Goal: Transaction & Acquisition: Download file/media

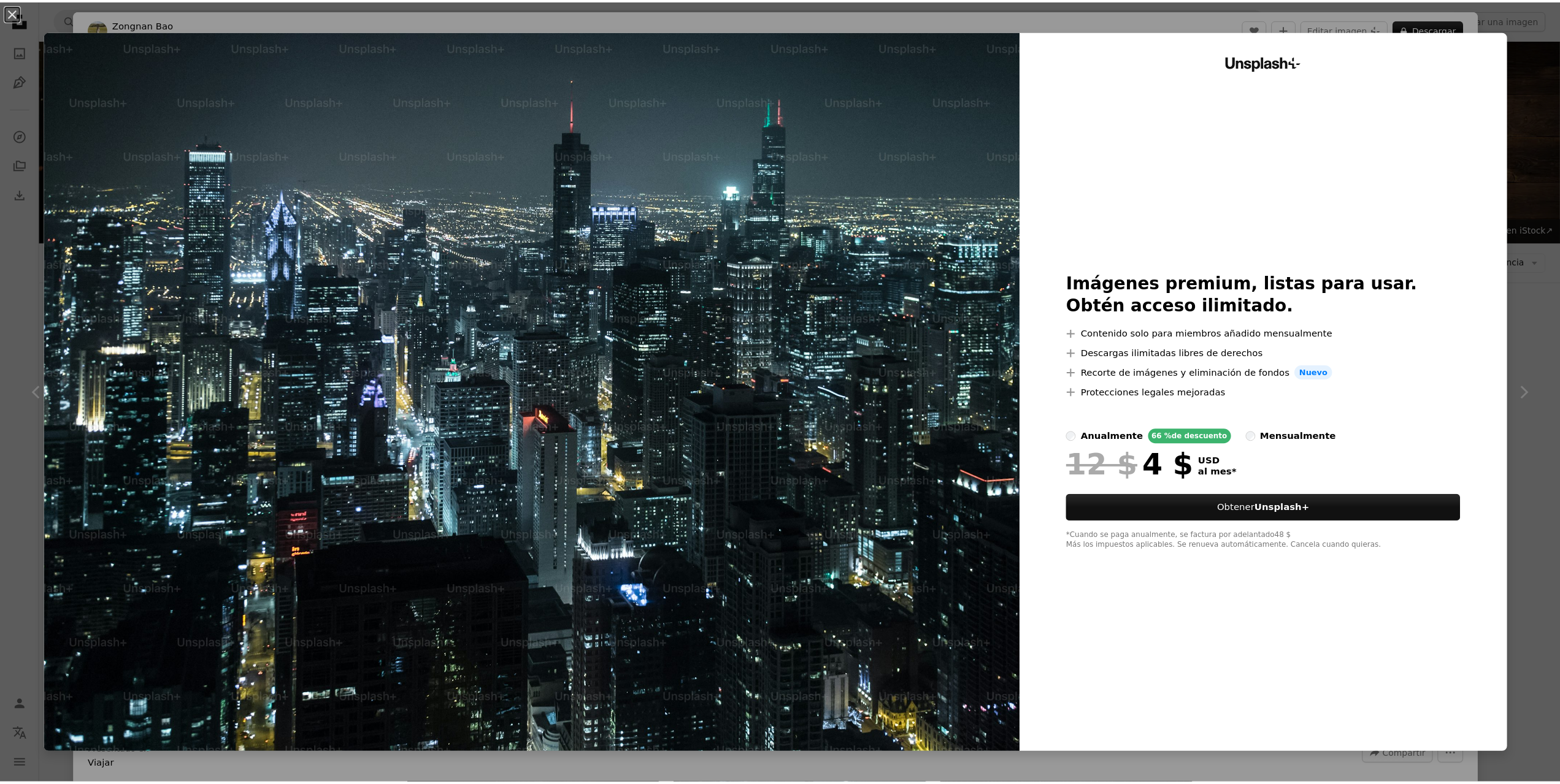
scroll to position [204, 0]
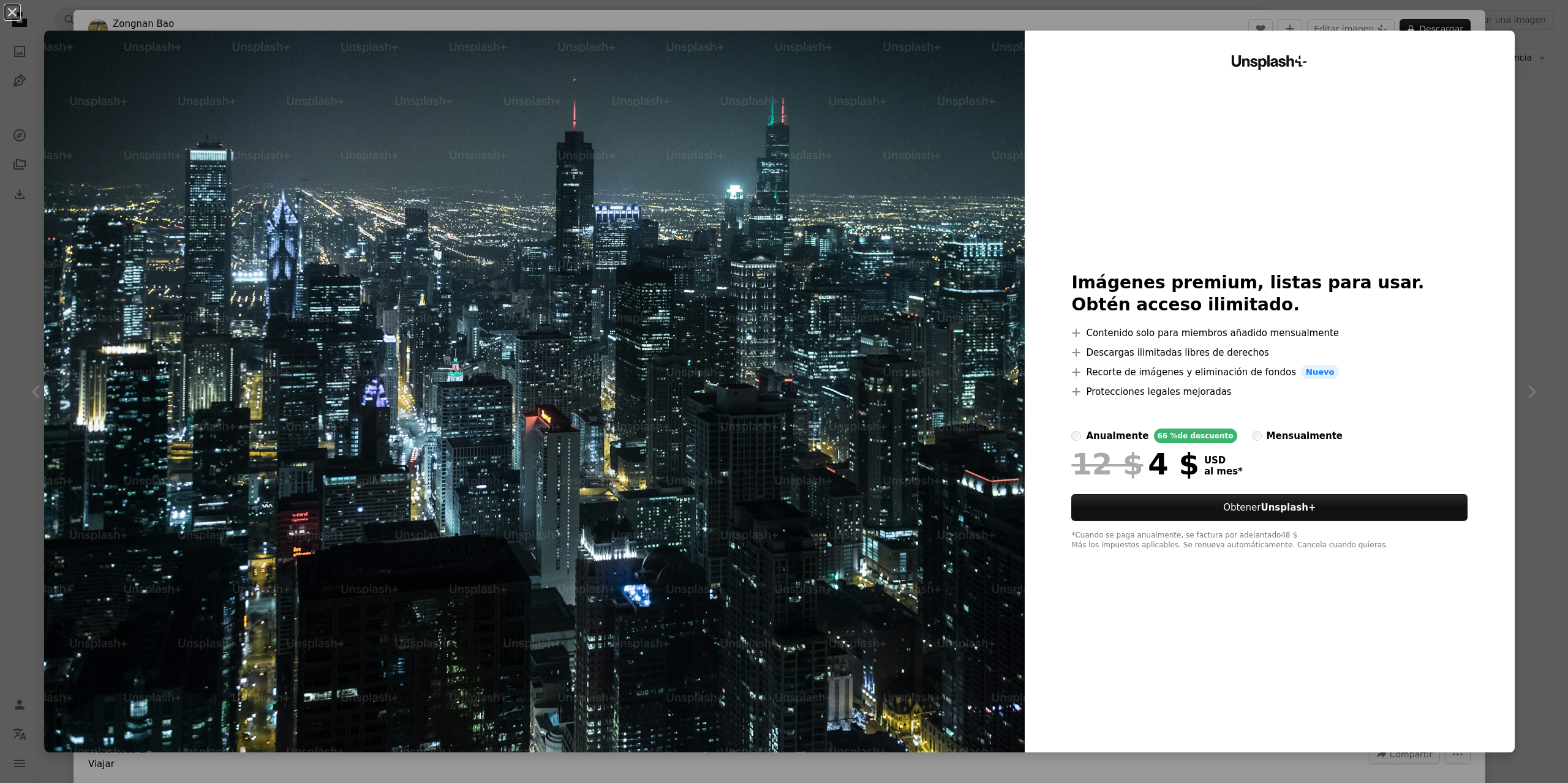
click at [427, 17] on div "An X shape Unsplash+ Imágenes premium, listas para usar. Obtén acceso ilimitado…" at bounding box center [784, 392] width 1568 height 783
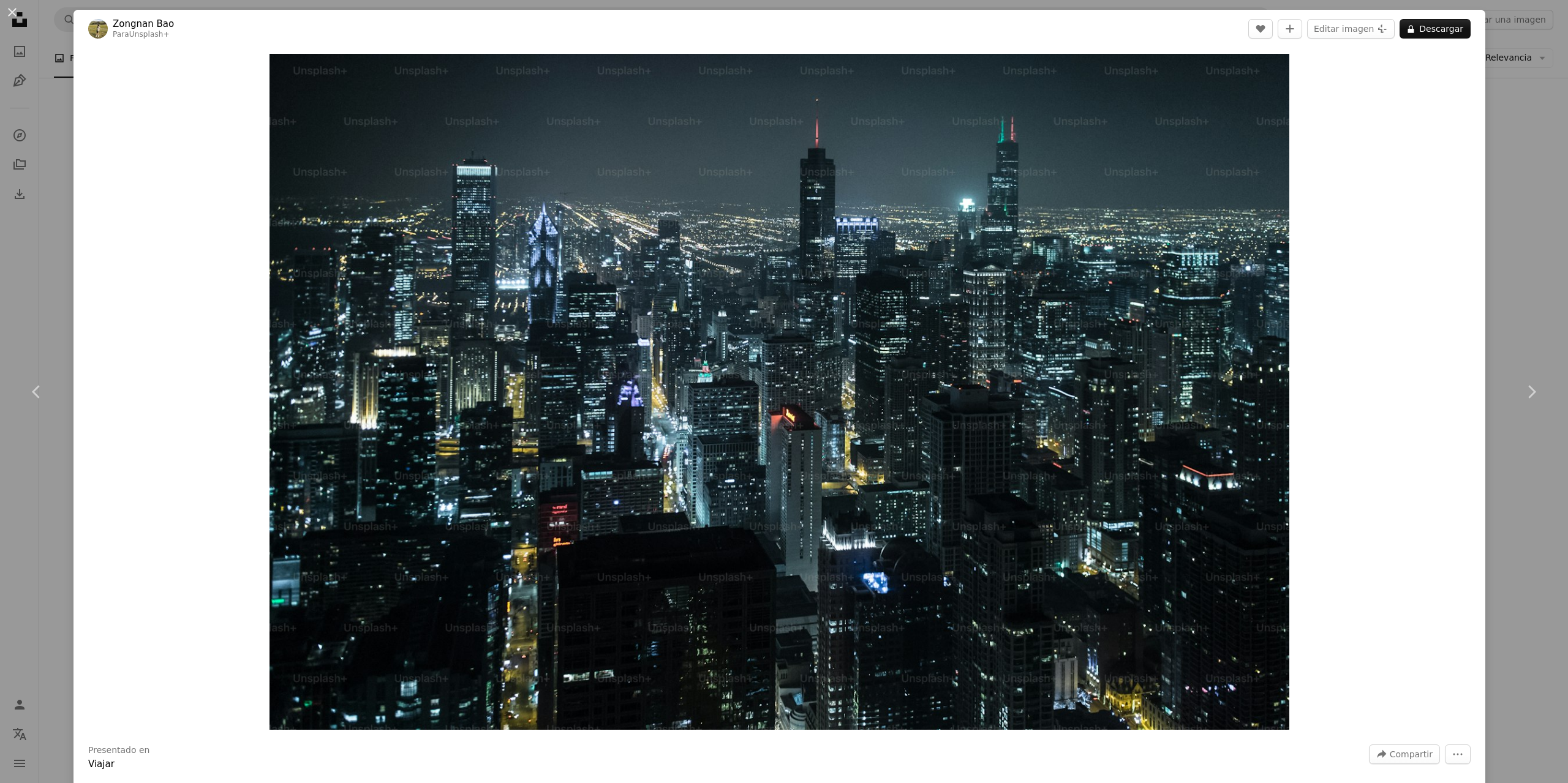
click at [1468, 502] on div "Zoom in" at bounding box center [779, 392] width 1412 height 688
click at [1505, 535] on div "An X shape Chevron left Chevron right [PERSON_NAME] Para Unsplash+ A heart A pl…" at bounding box center [784, 392] width 1568 height 783
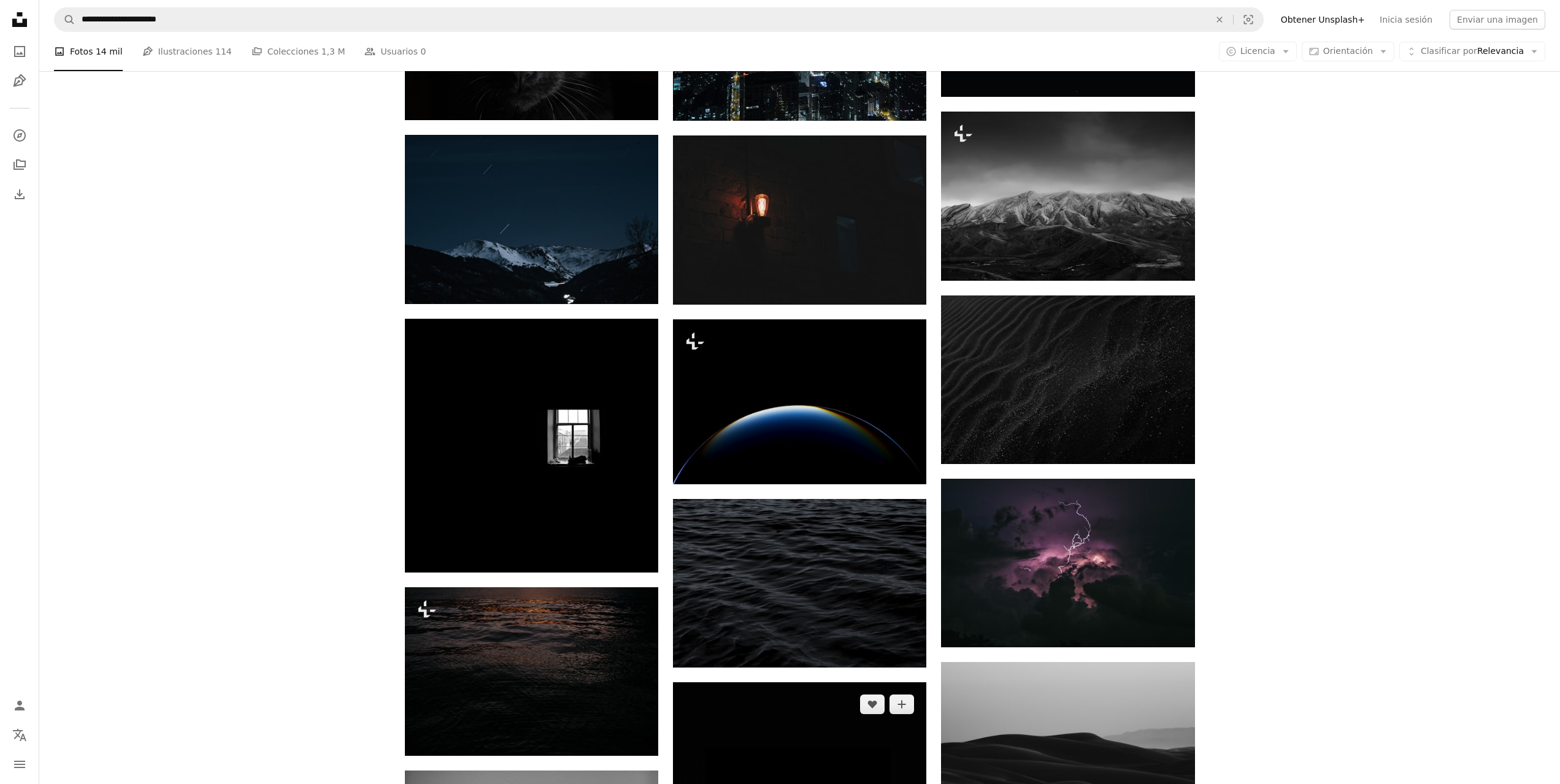
scroll to position [817, 0]
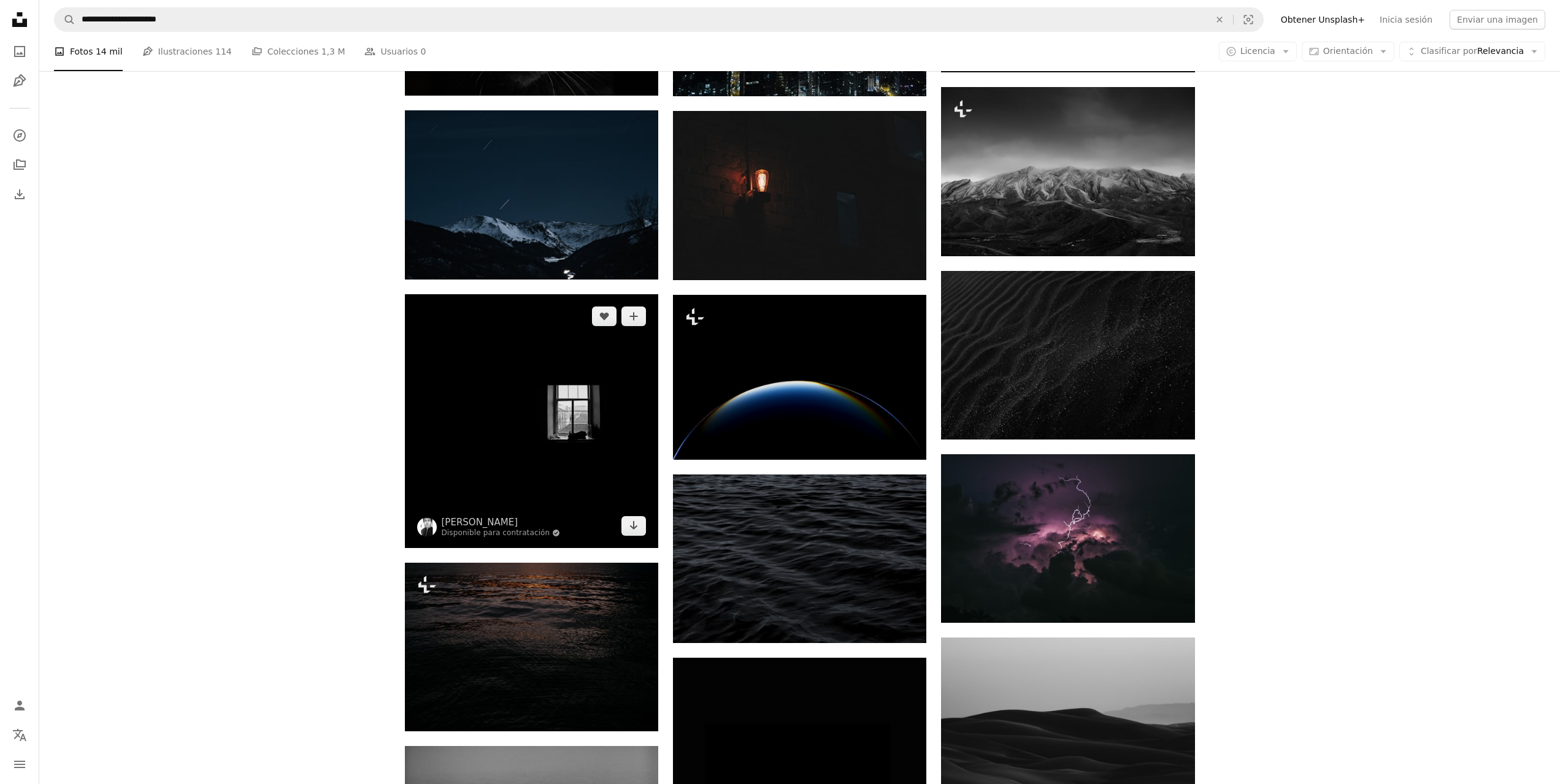
click at [591, 294] on img at bounding box center [531, 421] width 253 height 253
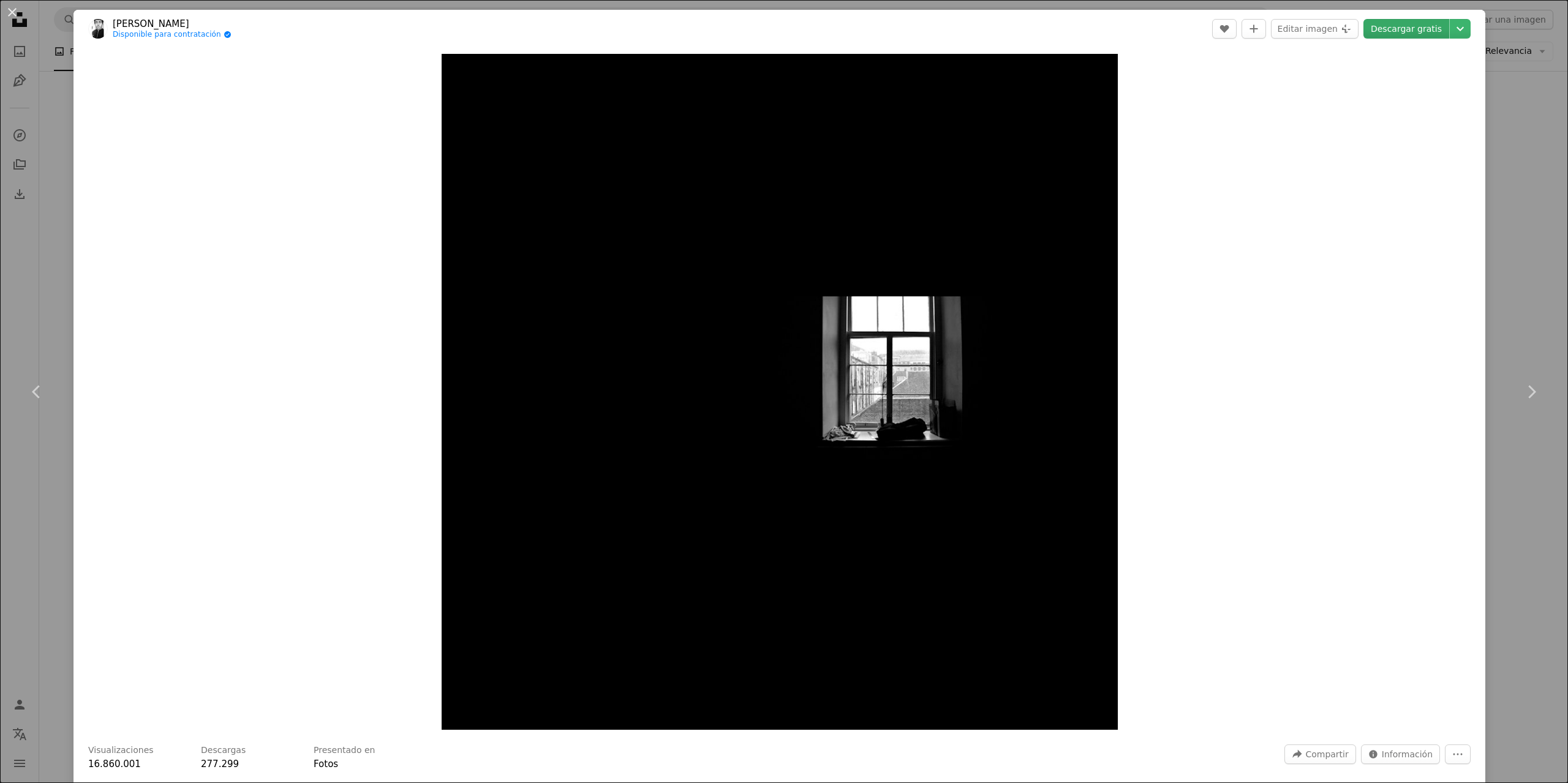
click at [1412, 27] on link "Descargar gratis" at bounding box center [1406, 29] width 86 height 20
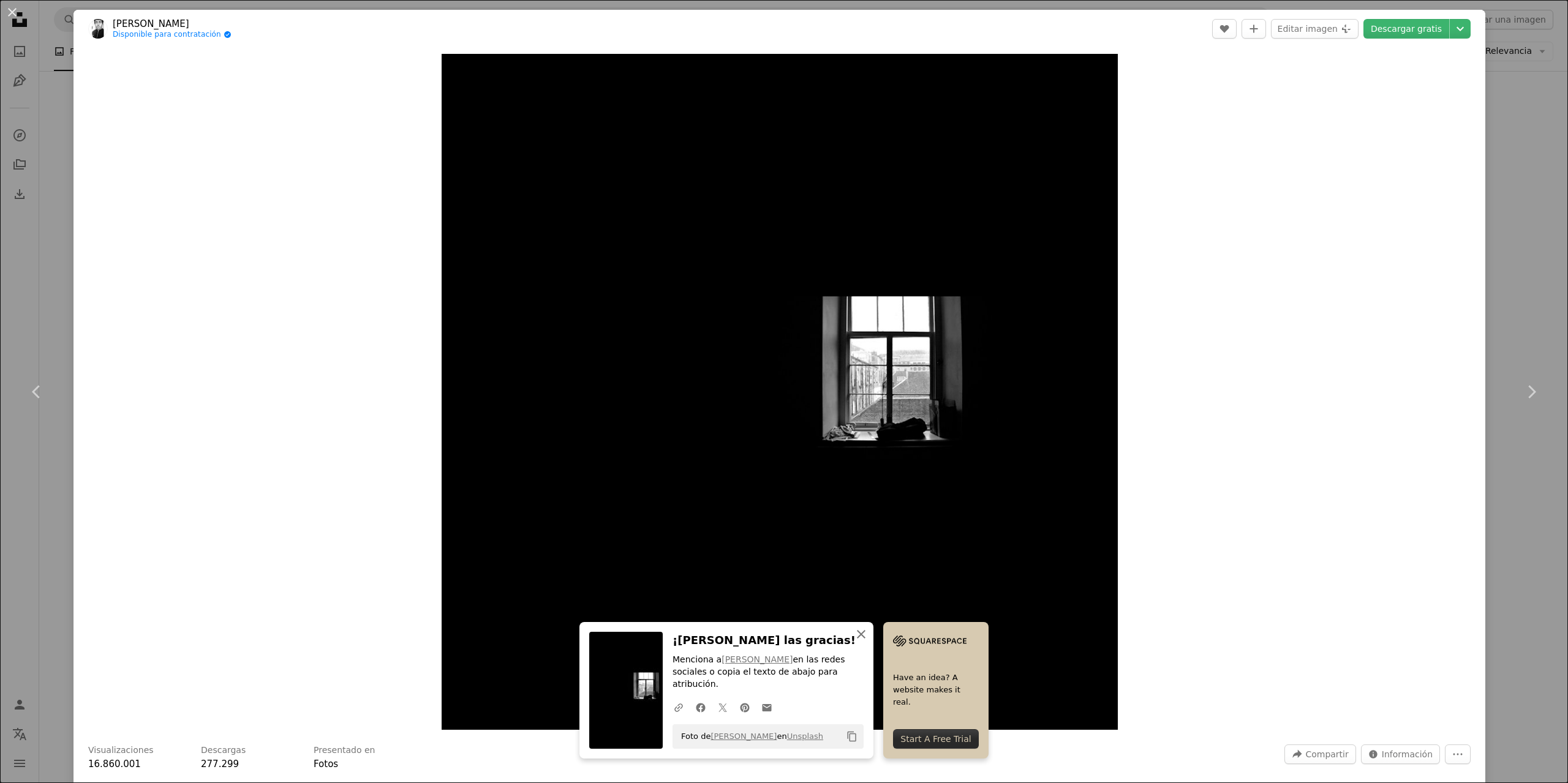
click at [869, 642] on icon "An X shape" at bounding box center [861, 635] width 14 height 14
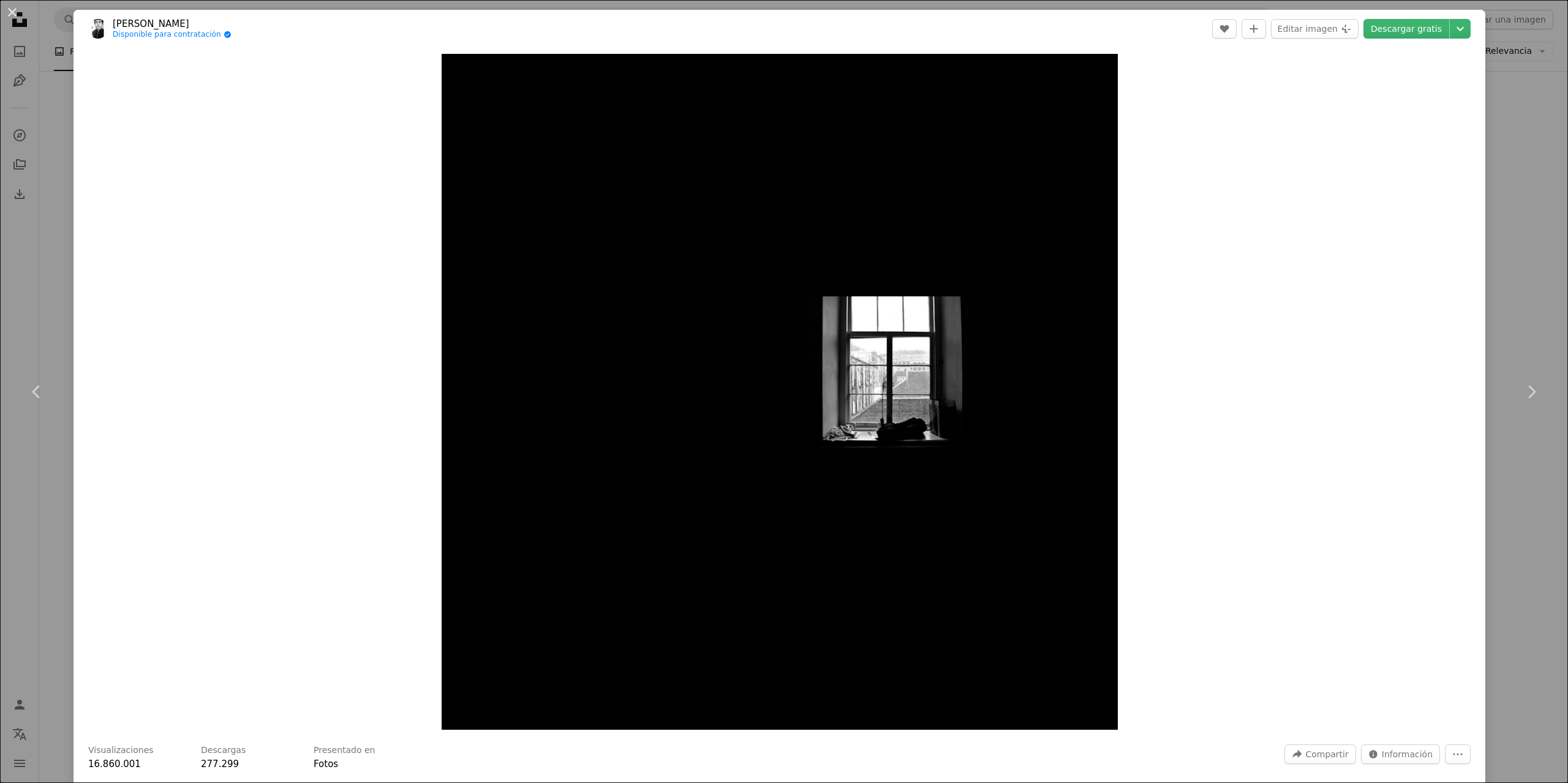
click at [1475, 131] on div "Zoom in" at bounding box center [779, 392] width 1412 height 688
click at [1496, 152] on div "An X shape Chevron left Chevron right [PERSON_NAME] Disponible para contratació…" at bounding box center [784, 392] width 1568 height 783
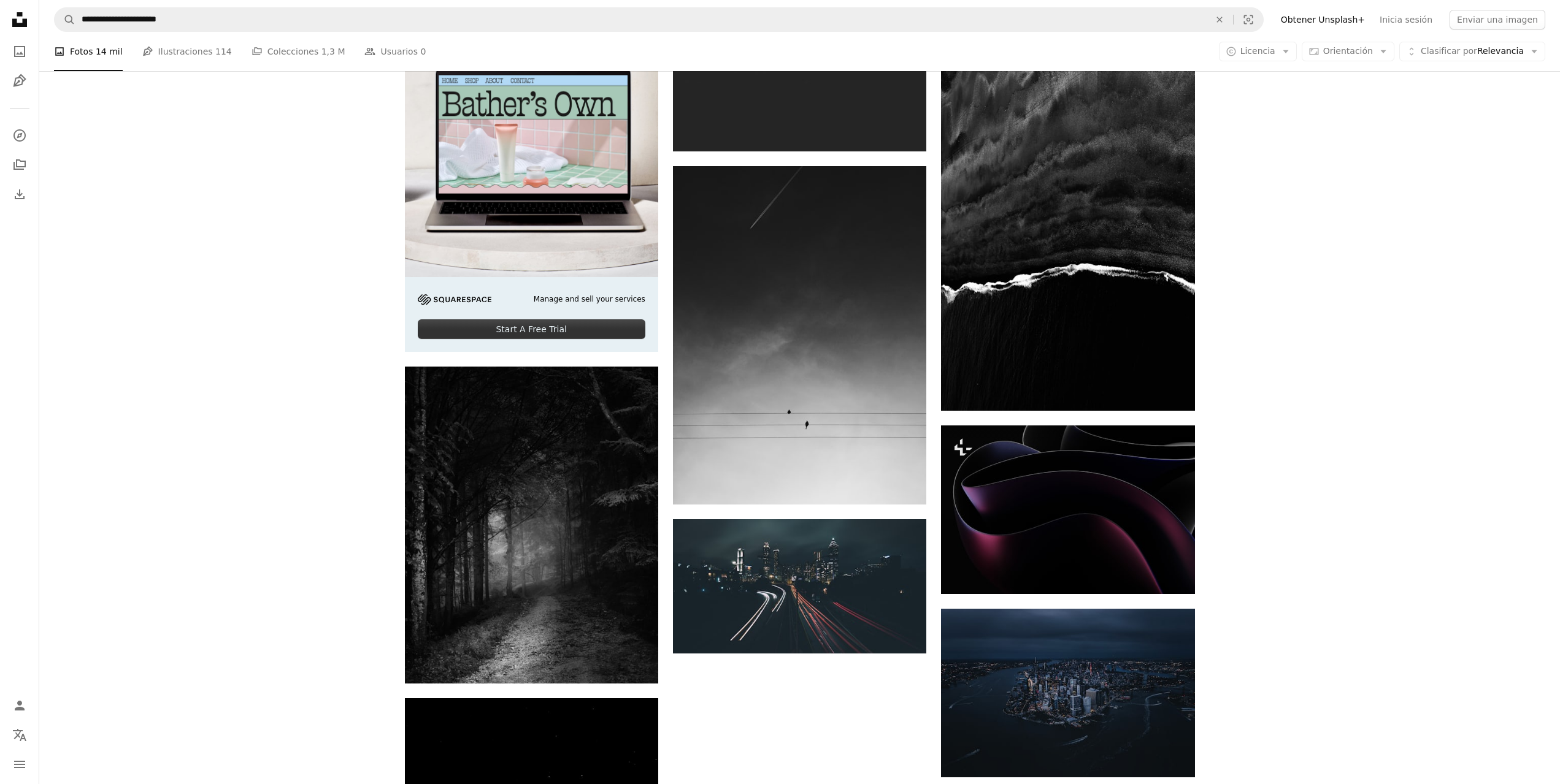
scroll to position [2972, 0]
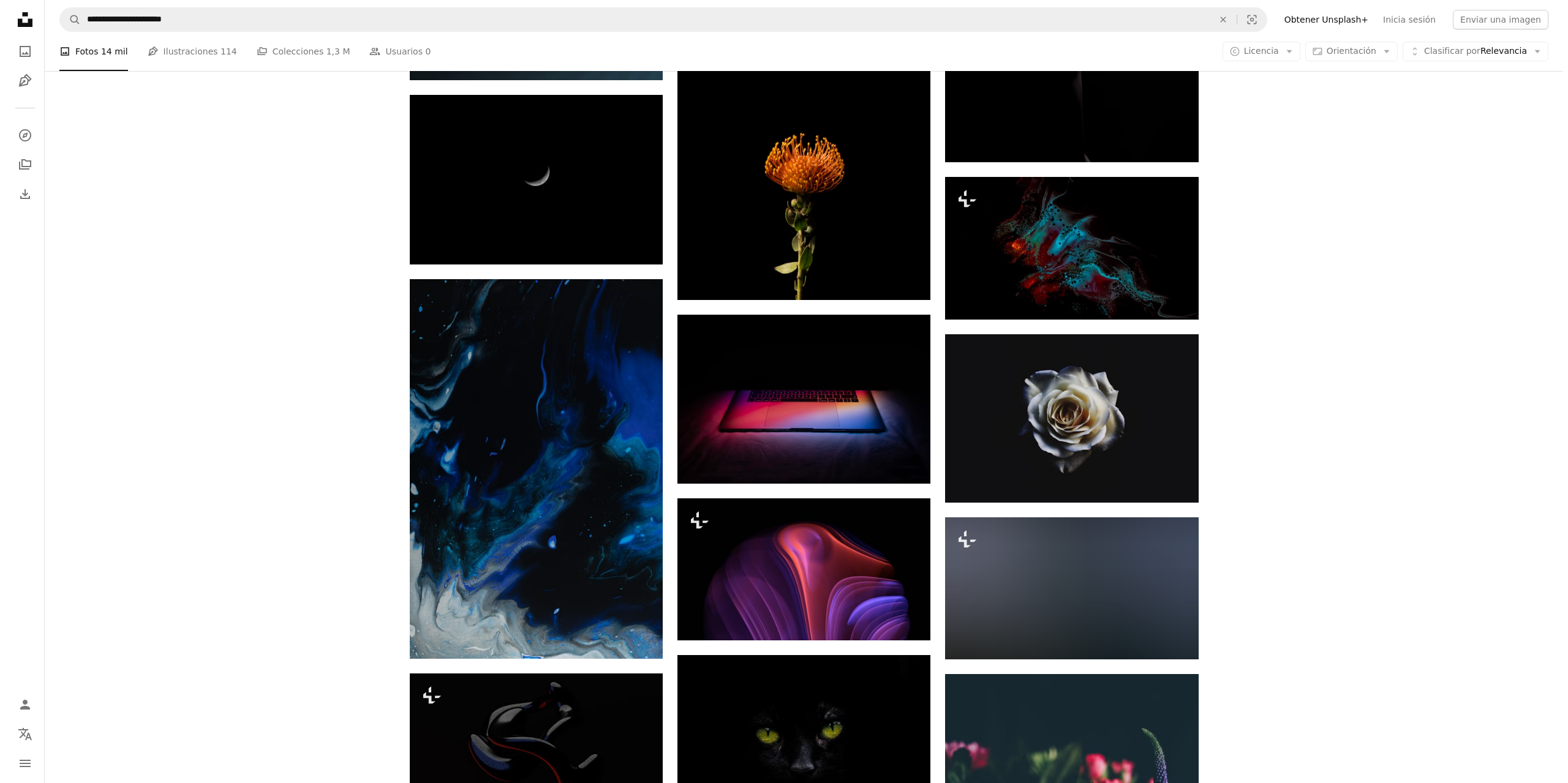
scroll to position [25220, 0]
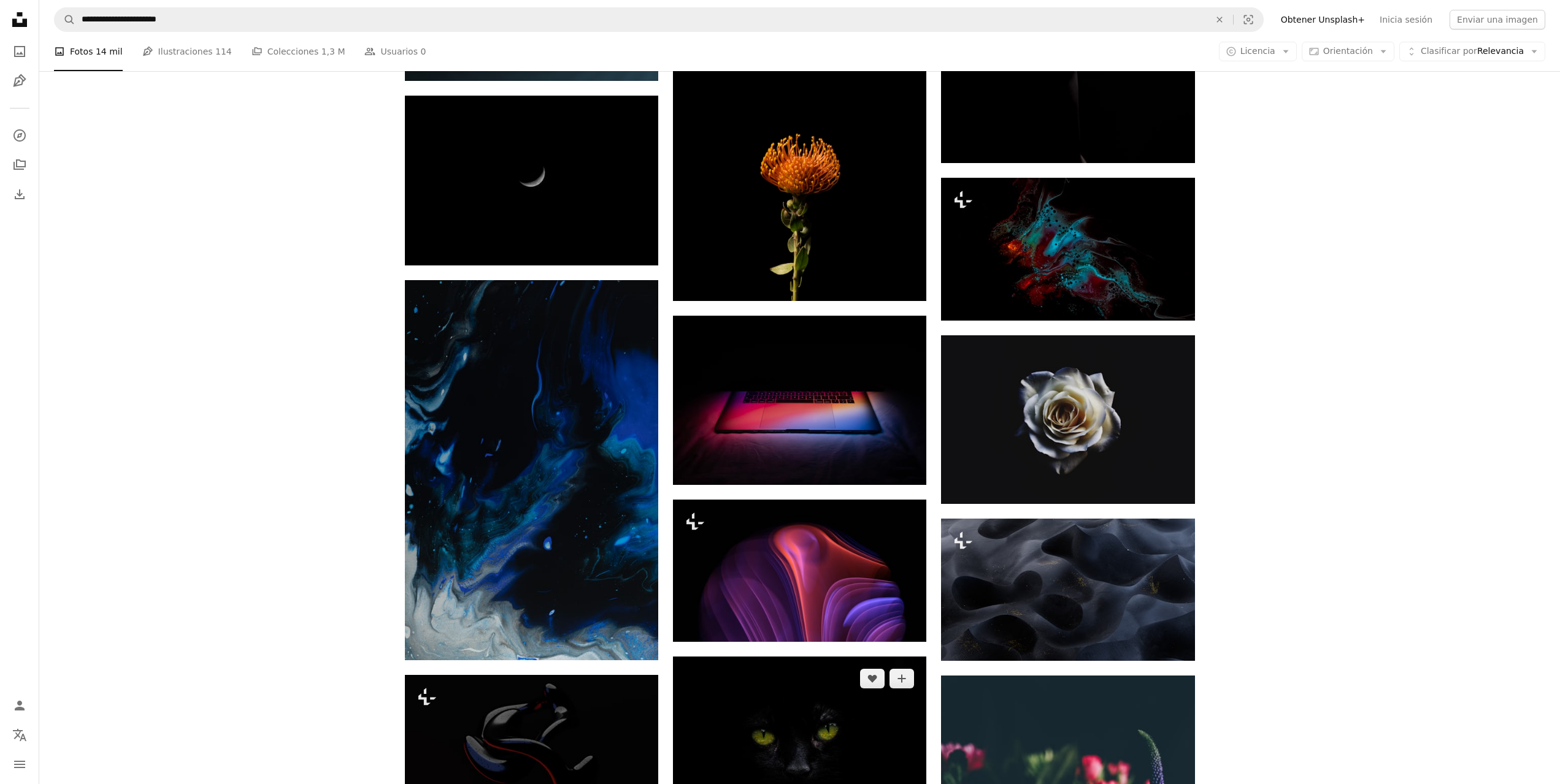
click at [798, 657] on img at bounding box center [799, 744] width 253 height 174
click at [774, 657] on img at bounding box center [799, 744] width 253 height 174
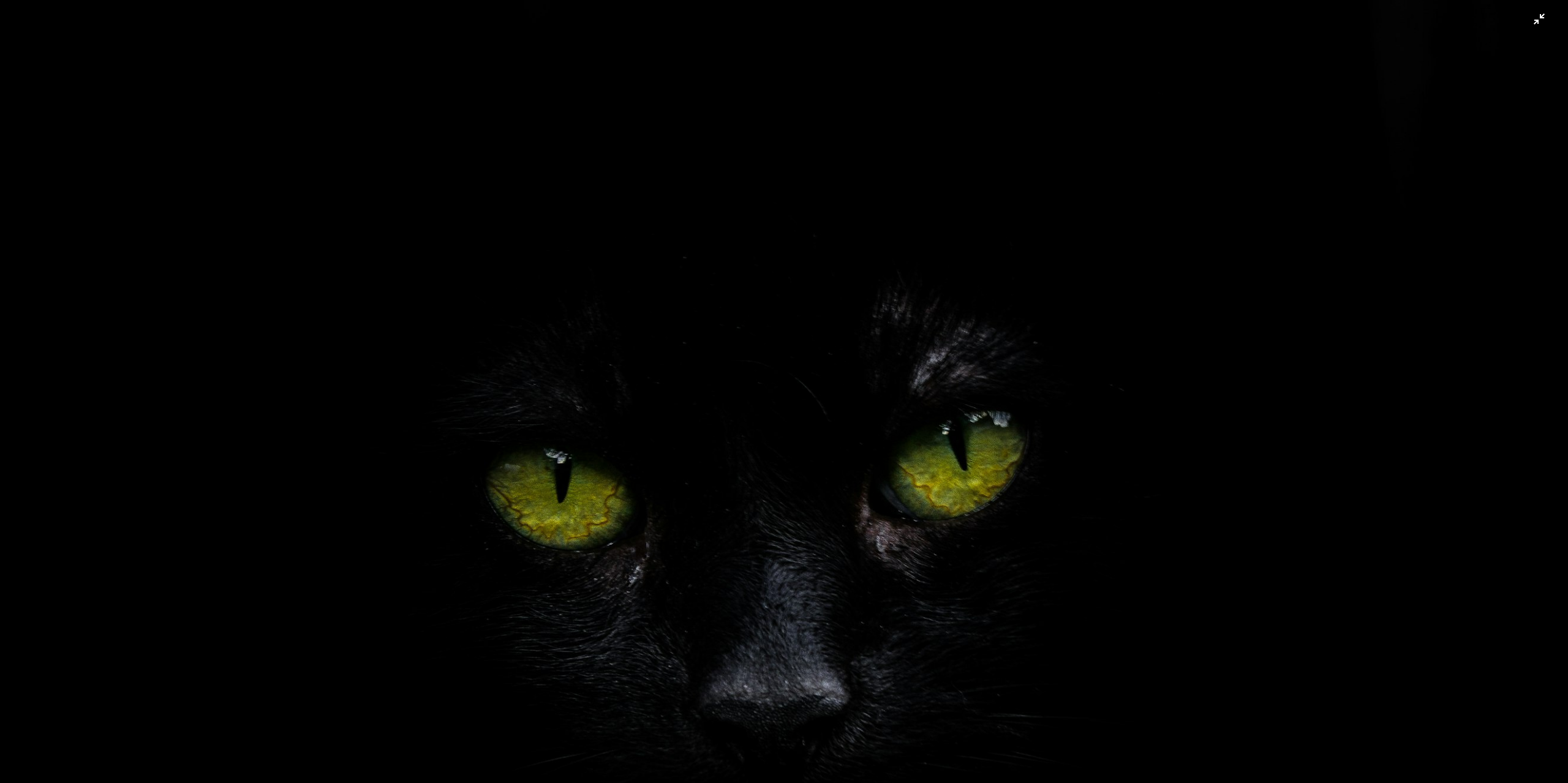
scroll to position [144, 0]
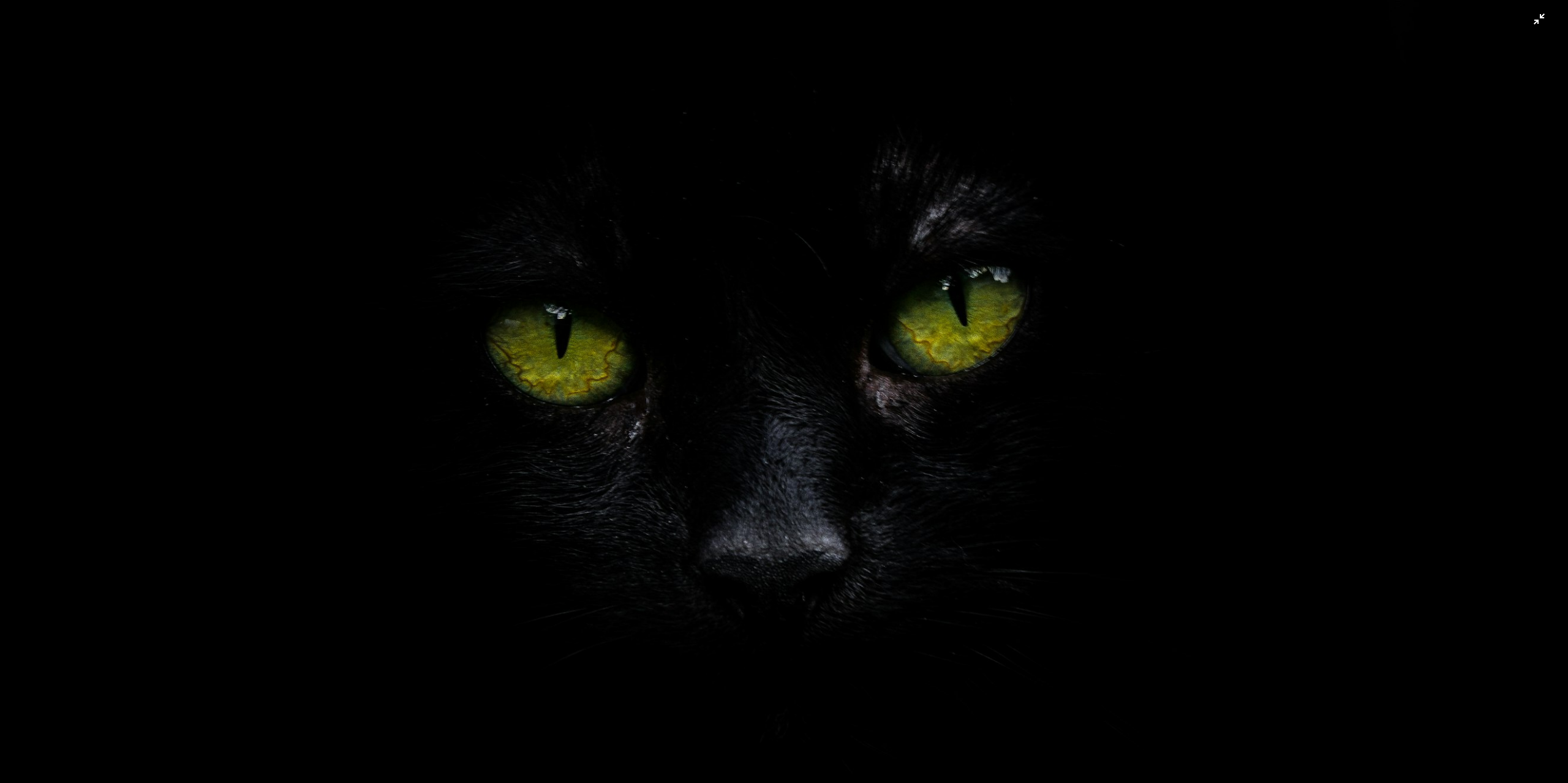
click at [986, 350] on img "Reducir el zoom en esta imagen" at bounding box center [784, 394] width 1569 height 1078
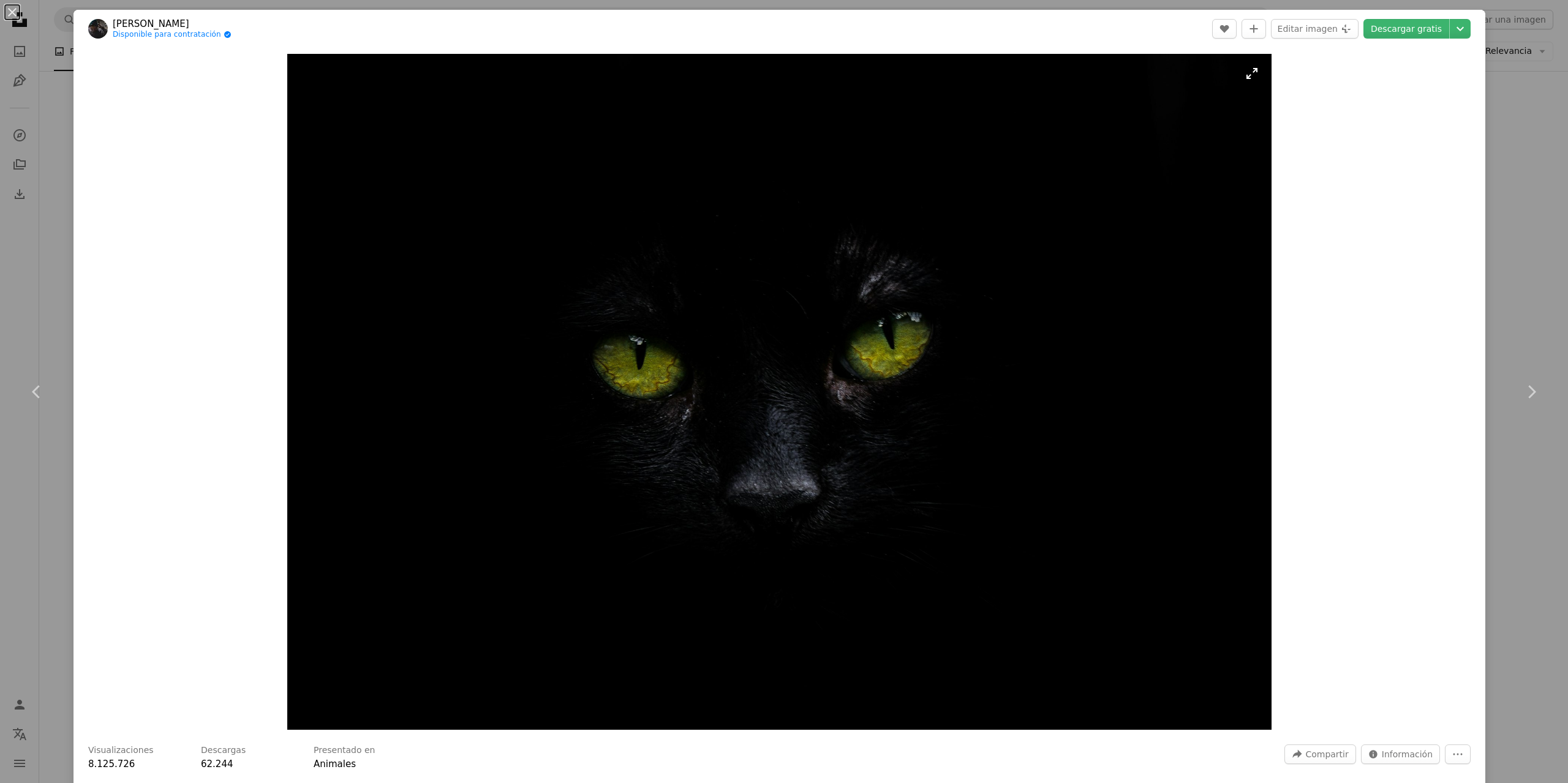
click at [1256, 79] on img "Ampliar en esta imagen" at bounding box center [778, 392] width 984 height 676
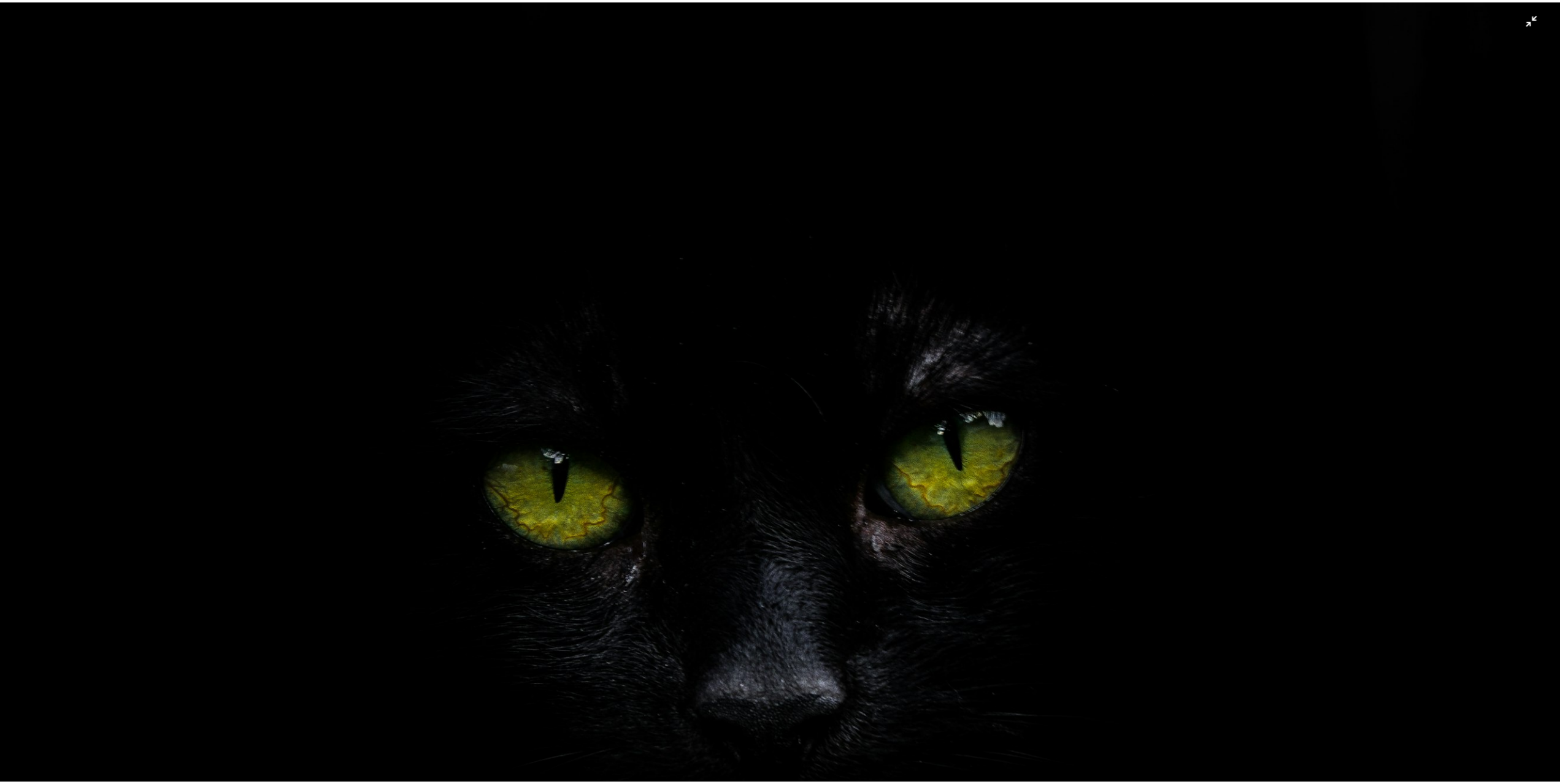
scroll to position [144, 0]
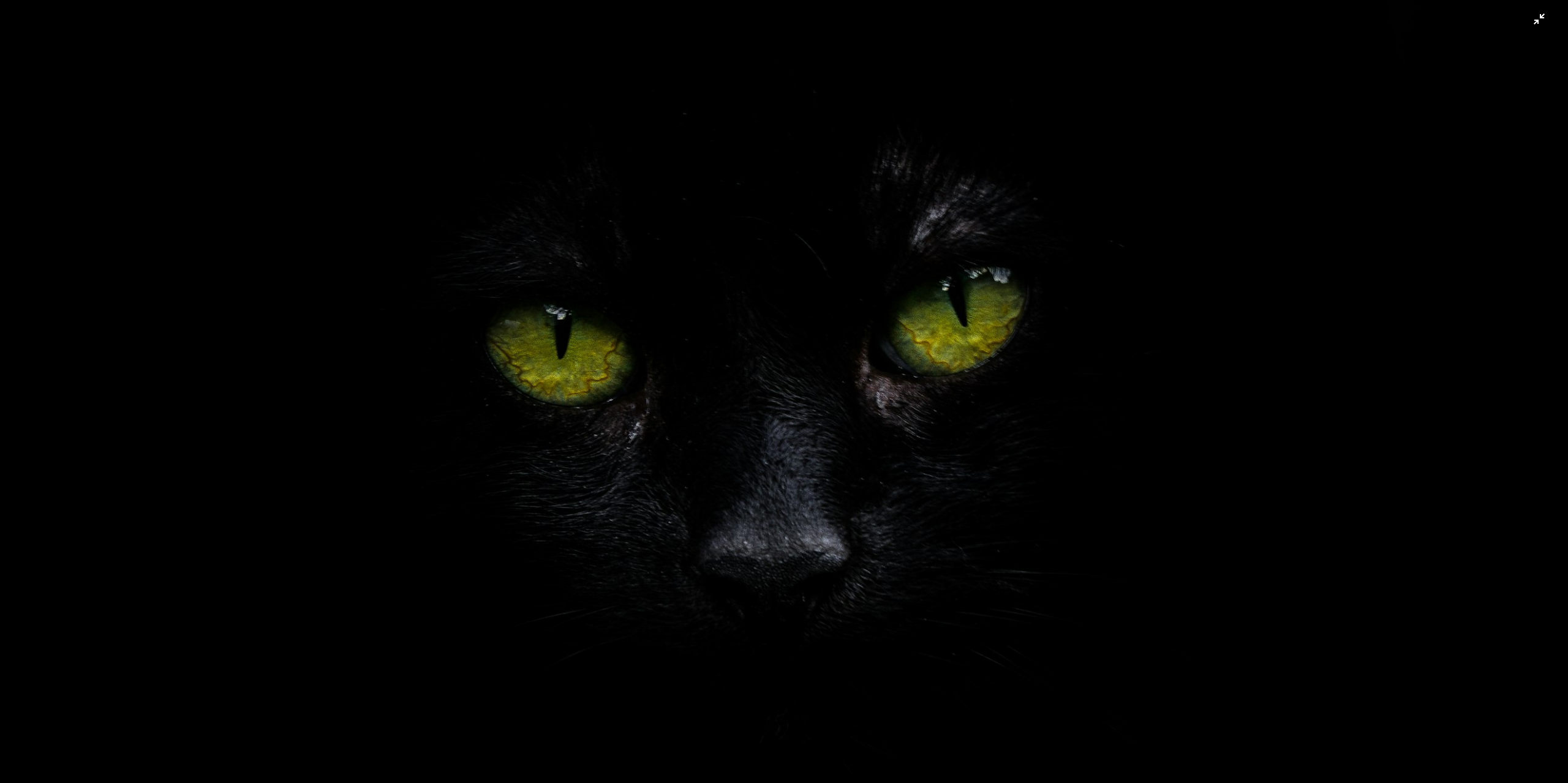
click at [1380, 171] on img "Reducir el zoom en esta imagen" at bounding box center [784, 395] width 1569 height 1078
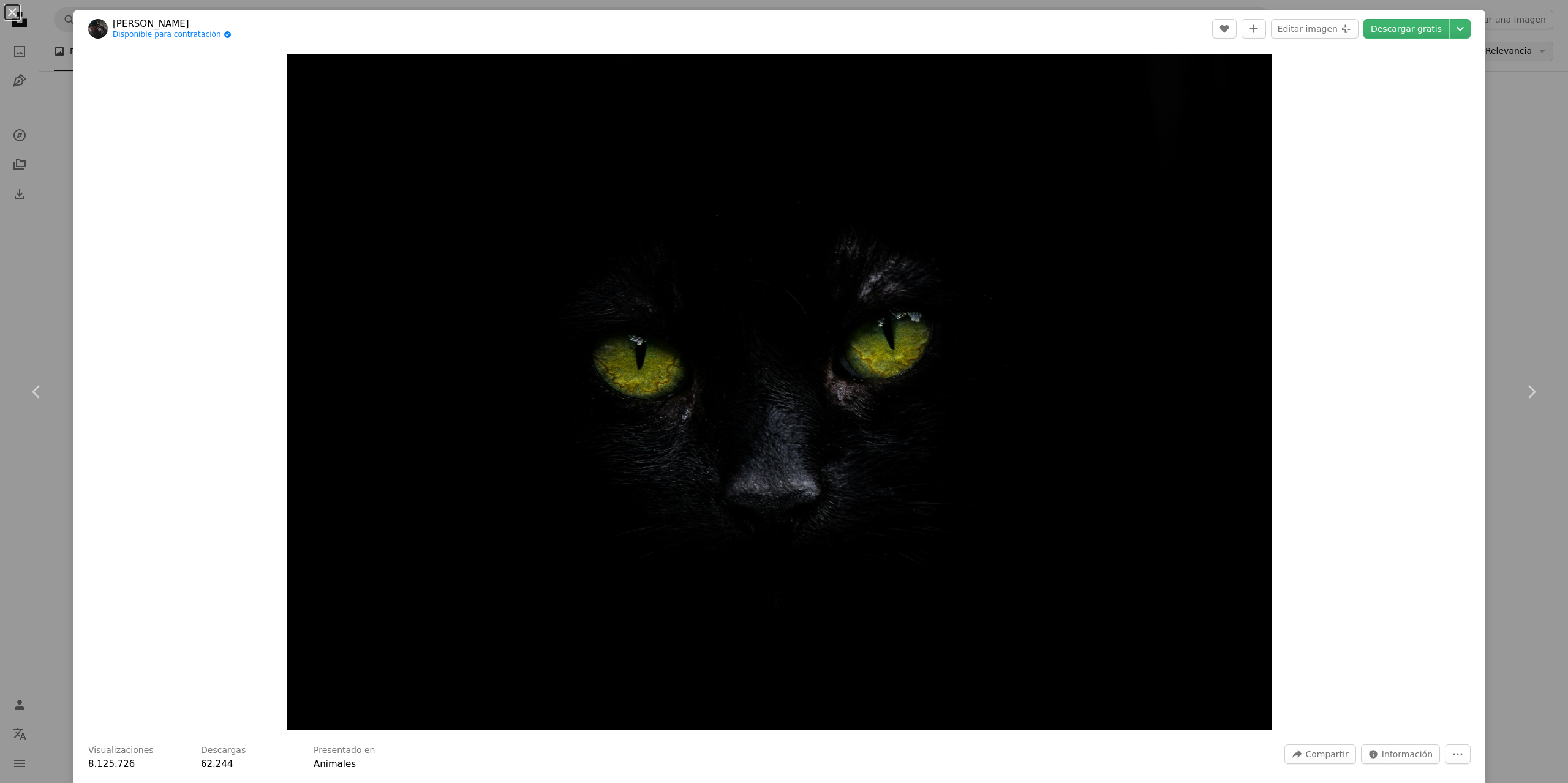
click at [1506, 52] on div "An X shape Chevron left Chevron right [PERSON_NAME] Disponible para contratació…" at bounding box center [784, 392] width 1568 height 783
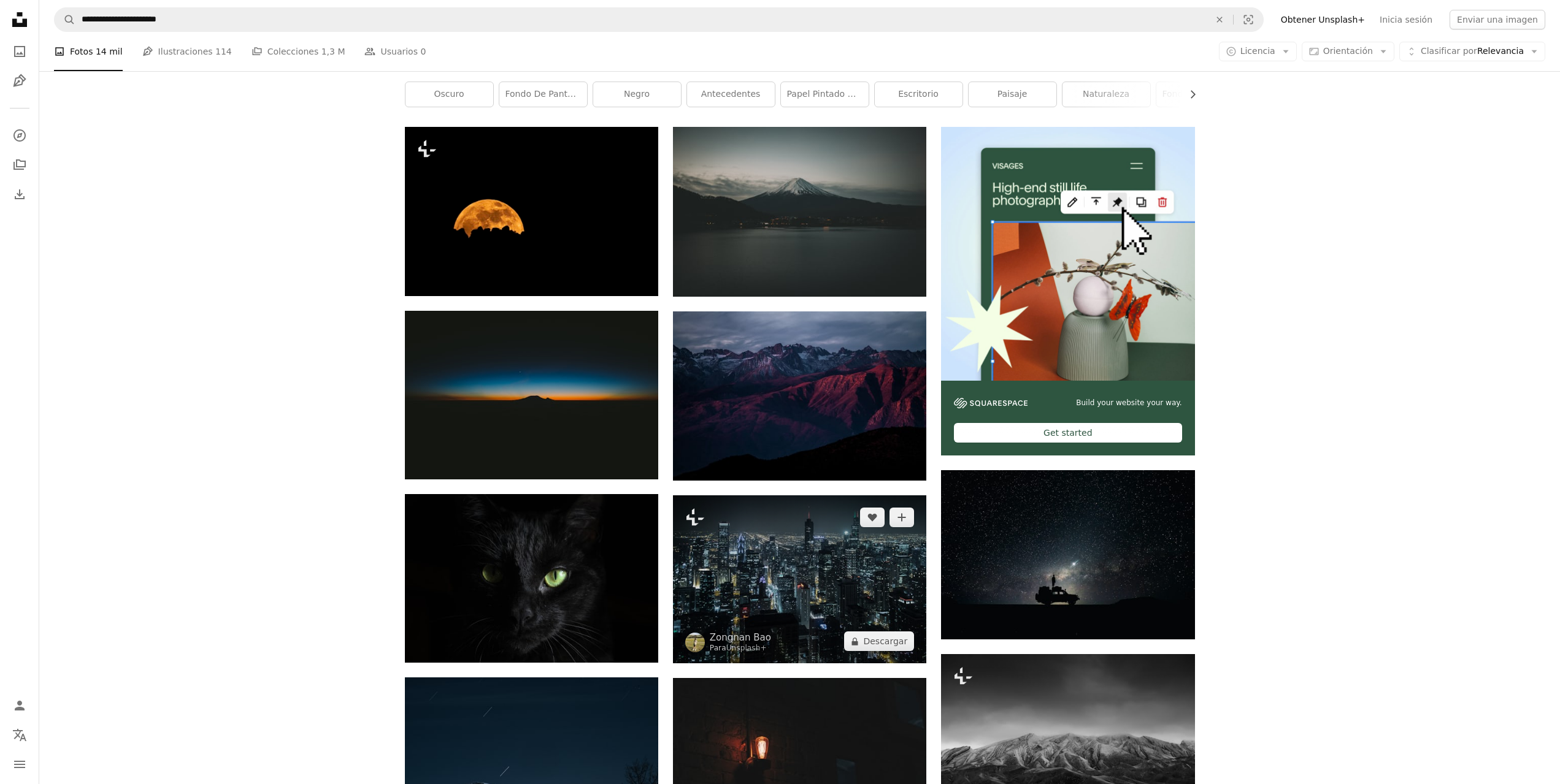
scroll to position [307, 0]
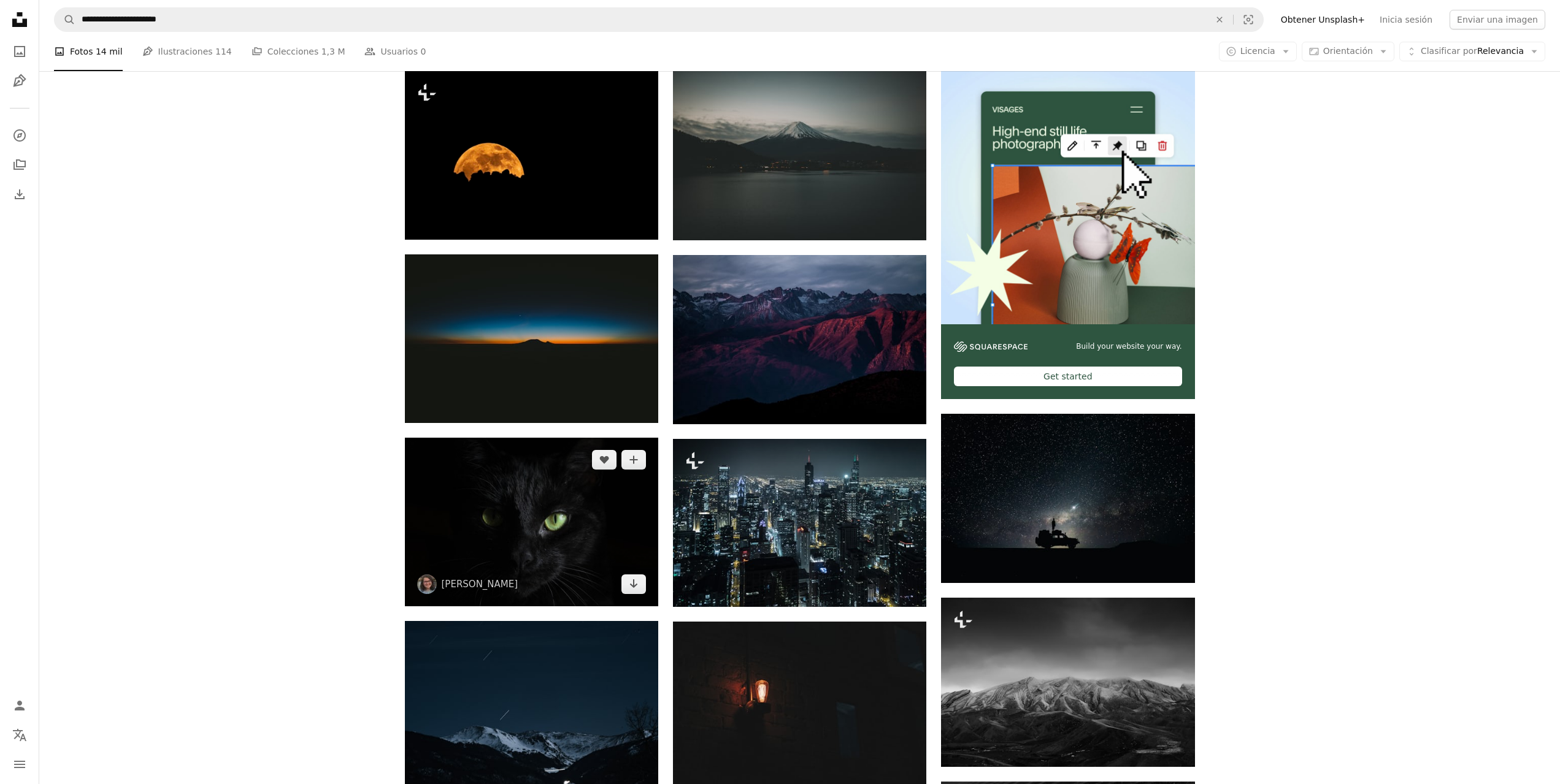
click at [592, 438] on img at bounding box center [531, 522] width 253 height 169
click at [562, 438] on img at bounding box center [531, 522] width 253 height 169
click at [518, 438] on img at bounding box center [531, 522] width 253 height 169
click at [525, 438] on img at bounding box center [531, 522] width 253 height 169
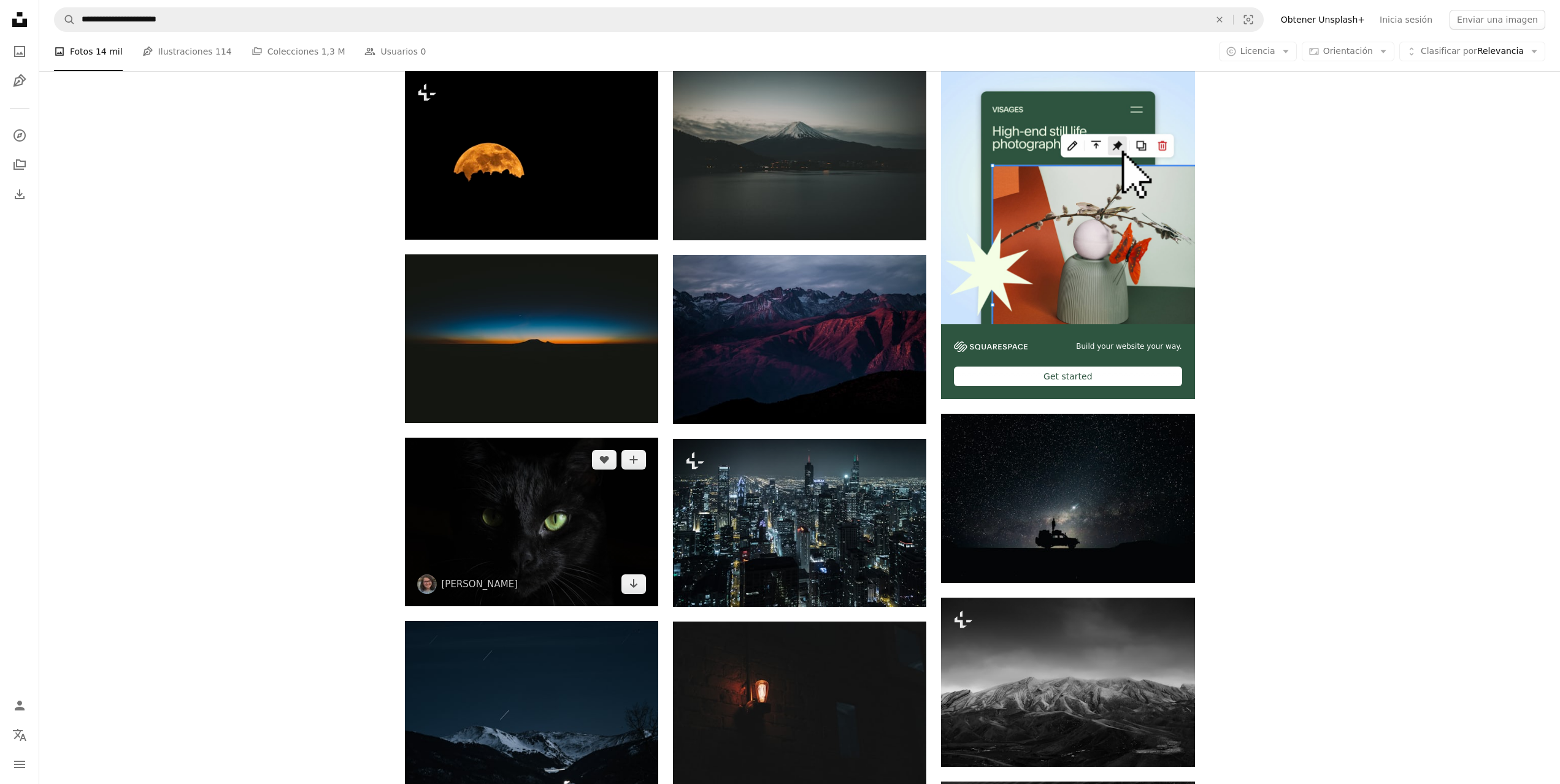
click at [524, 438] on img at bounding box center [531, 522] width 253 height 169
click at [593, 438] on img at bounding box center [531, 522] width 253 height 169
click at [463, 438] on img at bounding box center [531, 522] width 253 height 169
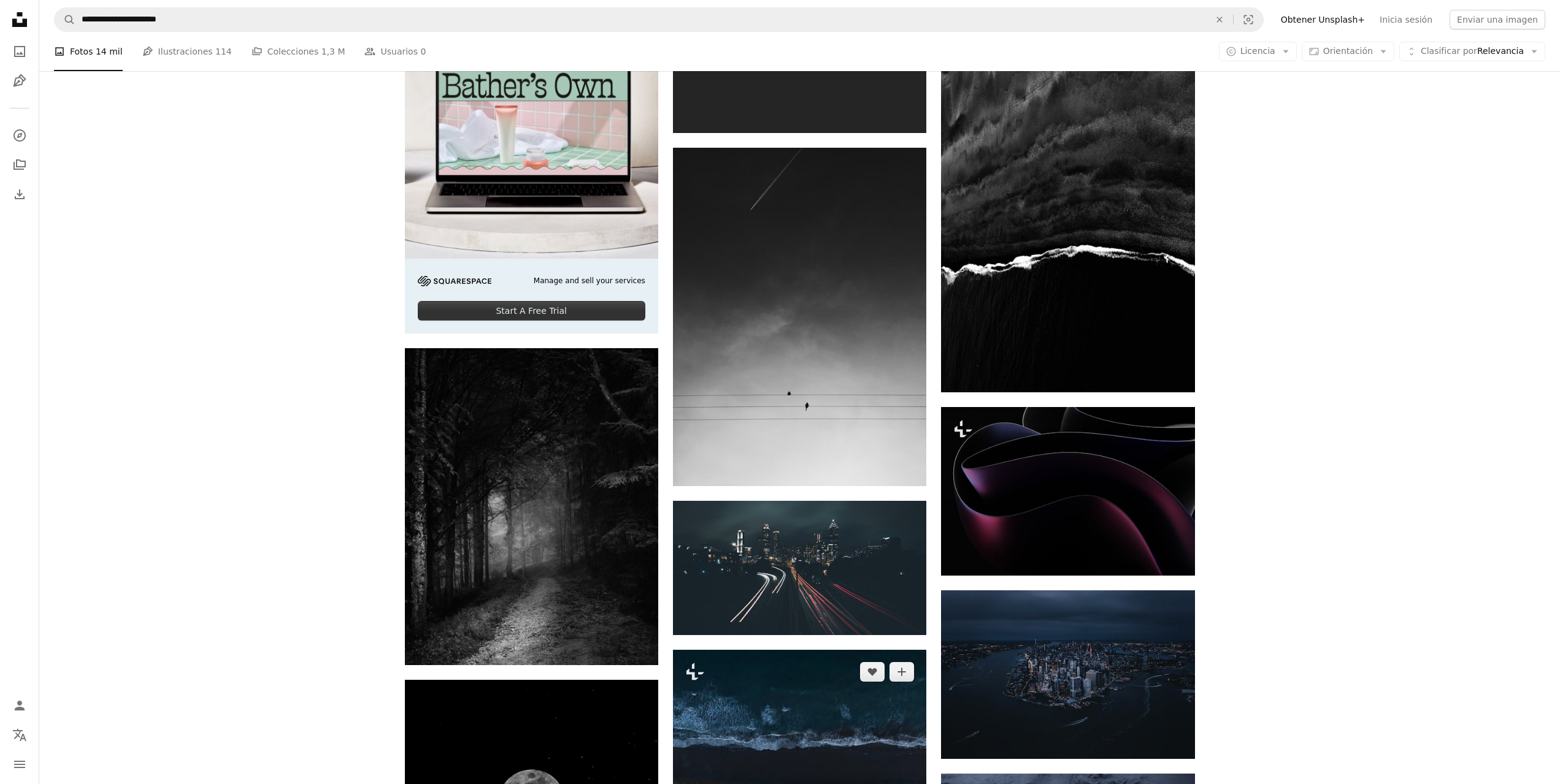
scroll to position [3270, 0]
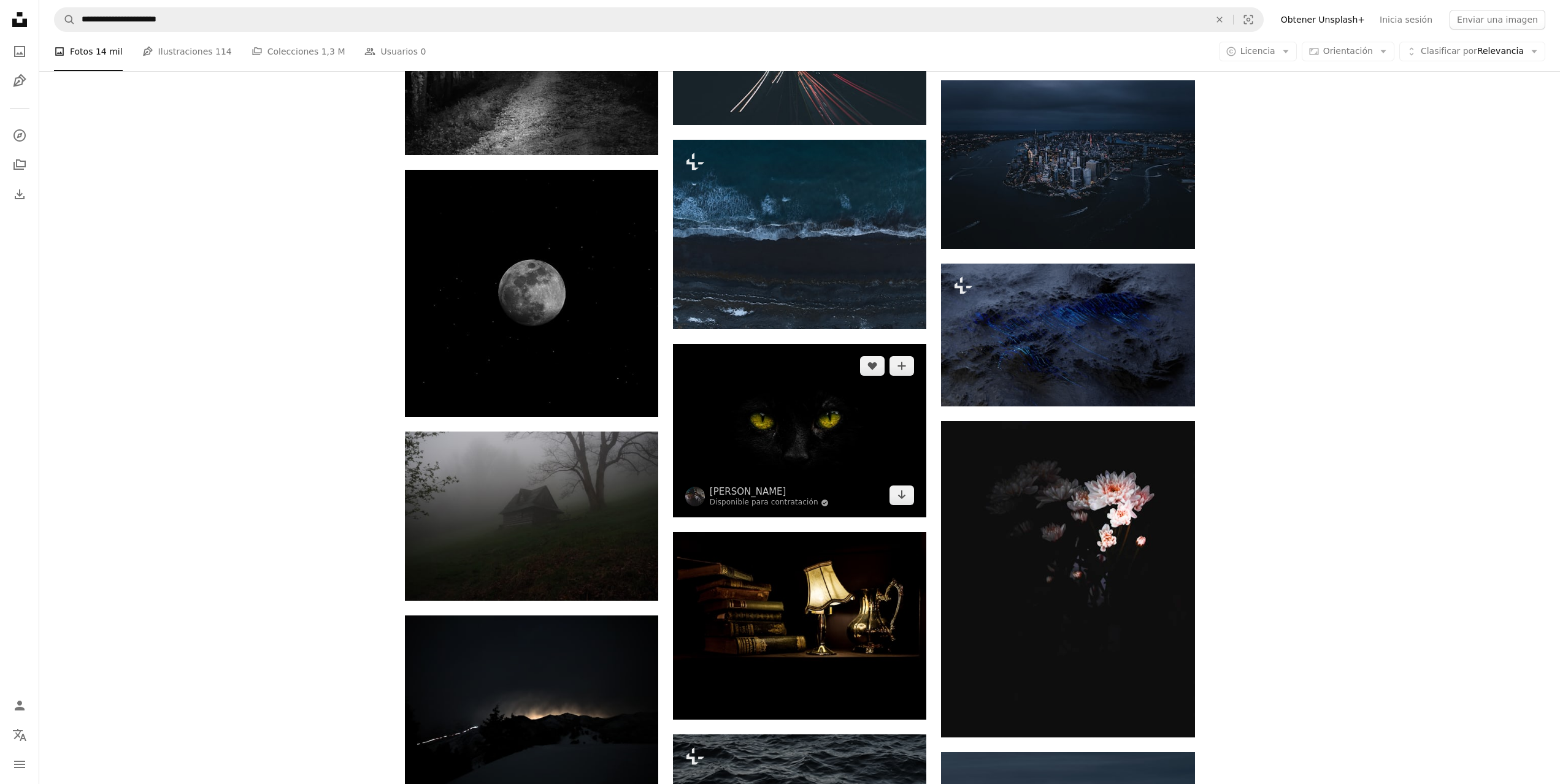
click at [775, 344] on img at bounding box center [799, 431] width 253 height 174
click at [777, 344] on img at bounding box center [799, 431] width 253 height 174
click at [701, 344] on img at bounding box center [799, 431] width 253 height 174
click at [902, 491] on icon "Descargar" at bounding box center [902, 495] width 8 height 9
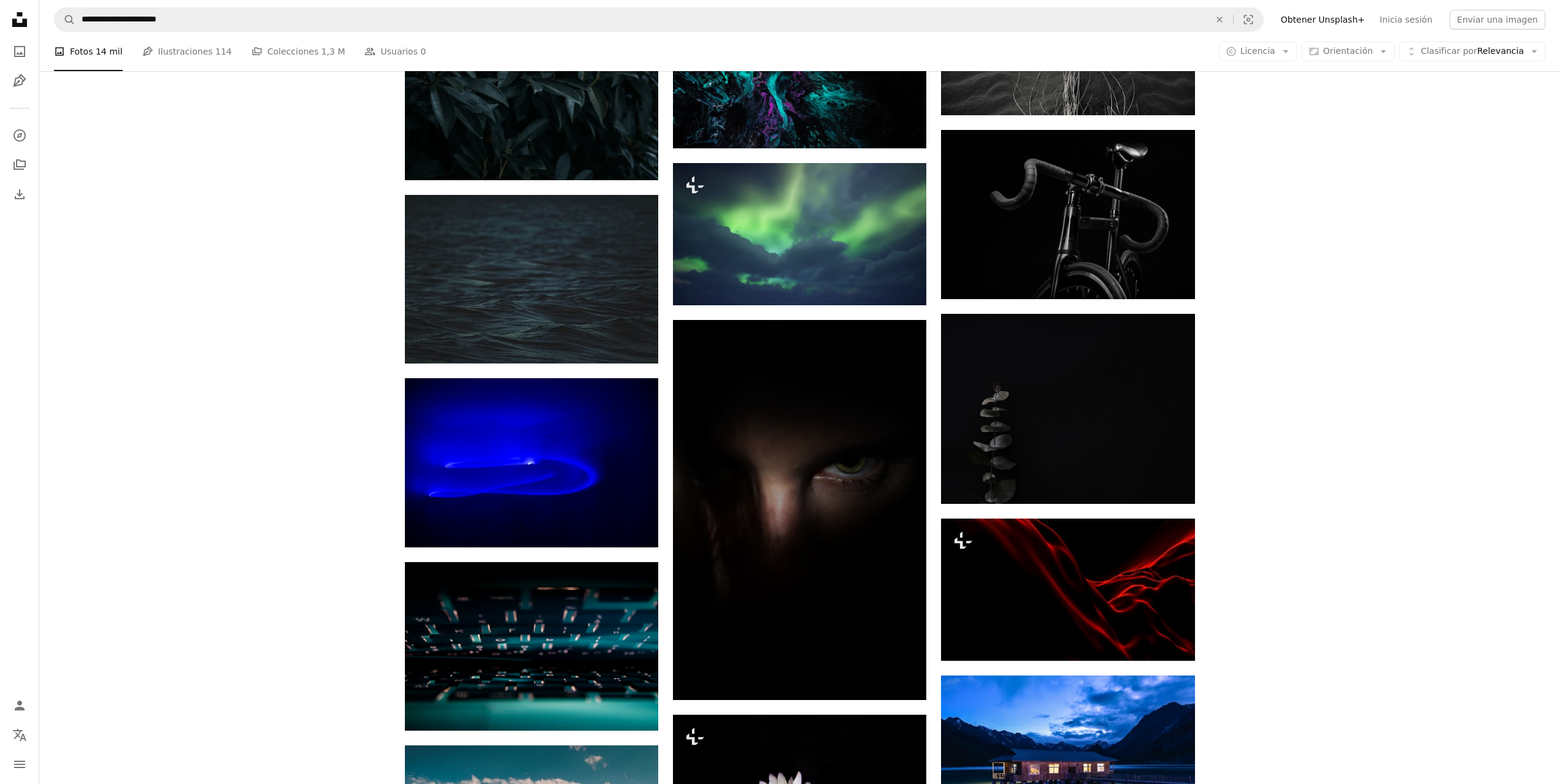
scroll to position [28375, 0]
